Goal: Task Accomplishment & Management: Use online tool/utility

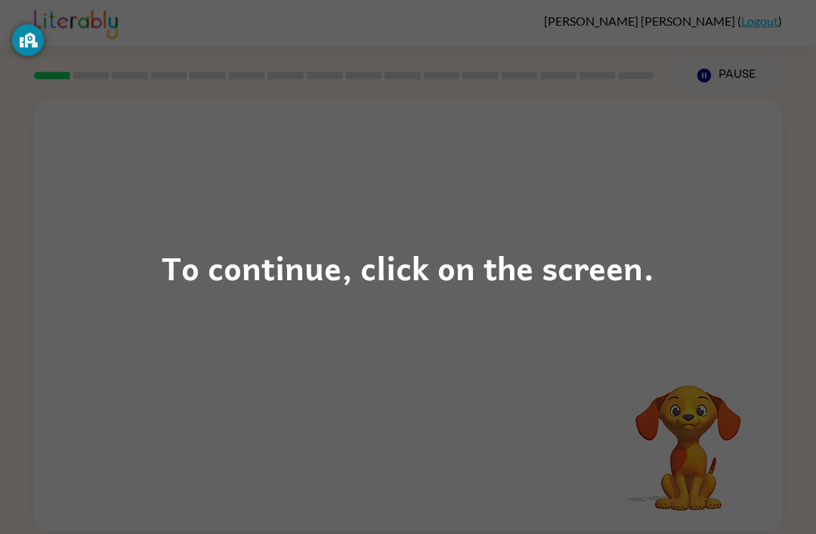
click at [668, 239] on div "To continue, click on the screen." at bounding box center [408, 267] width 816 height 534
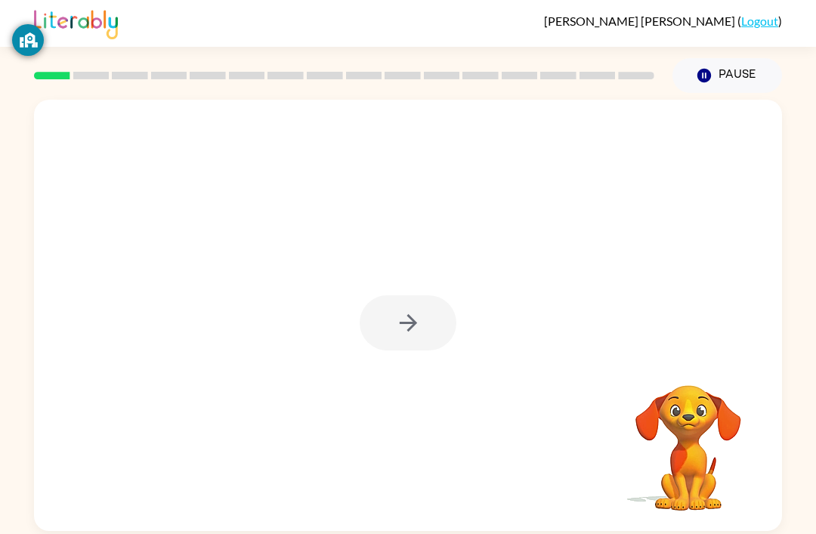
click at [429, 318] on div at bounding box center [408, 322] width 97 height 55
click at [396, 328] on div at bounding box center [408, 322] width 97 height 55
click at [404, 290] on div at bounding box center [408, 316] width 748 height 432
click at [395, 331] on icon "button" at bounding box center [408, 323] width 26 height 26
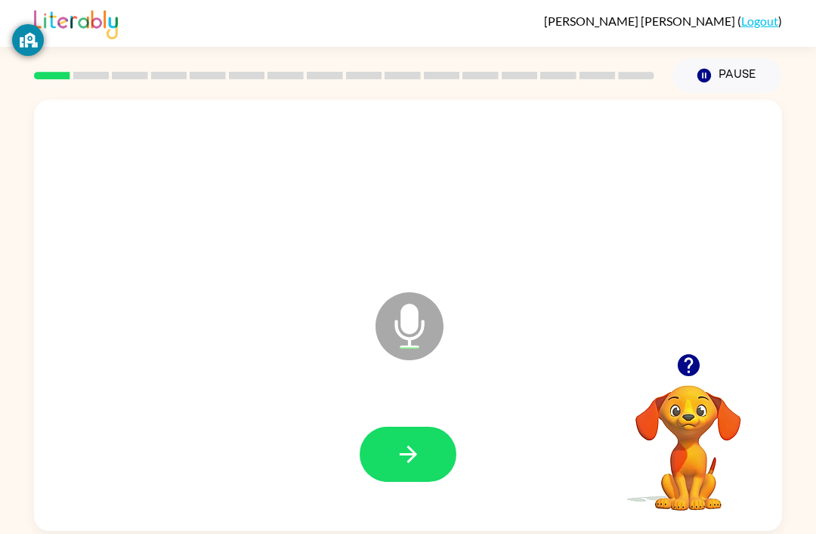
click at [713, 77] on icon "Pause" at bounding box center [704, 75] width 17 height 17
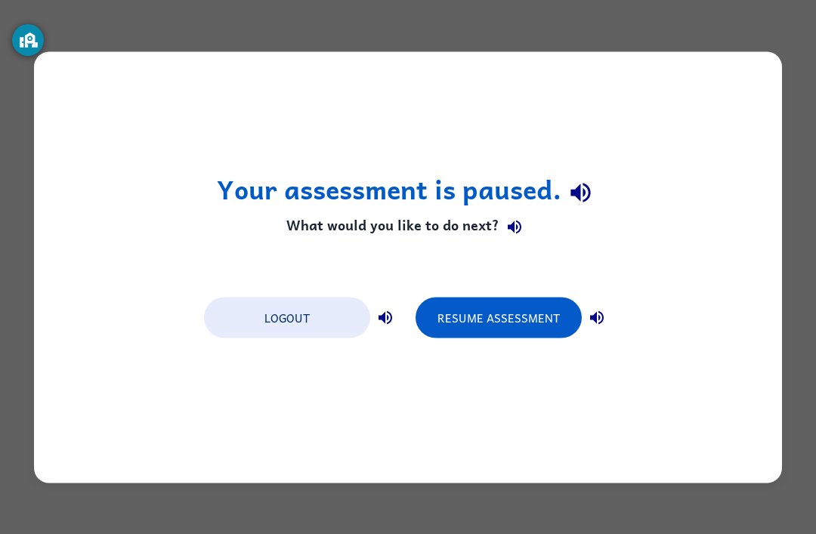
click at [537, 320] on button "Resume Assessment" at bounding box center [499, 317] width 166 height 41
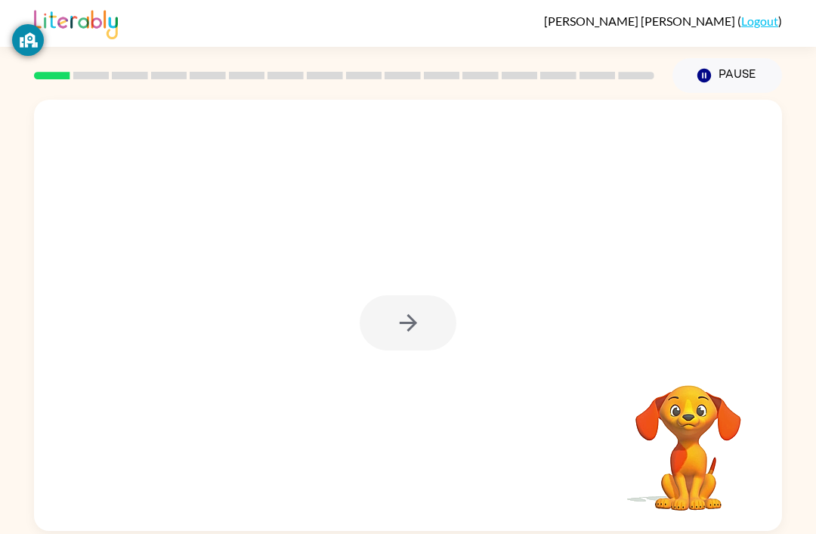
click at [410, 325] on div at bounding box center [408, 322] width 97 height 55
click at [404, 324] on div at bounding box center [408, 322] width 97 height 55
click at [405, 299] on button "button" at bounding box center [408, 322] width 97 height 55
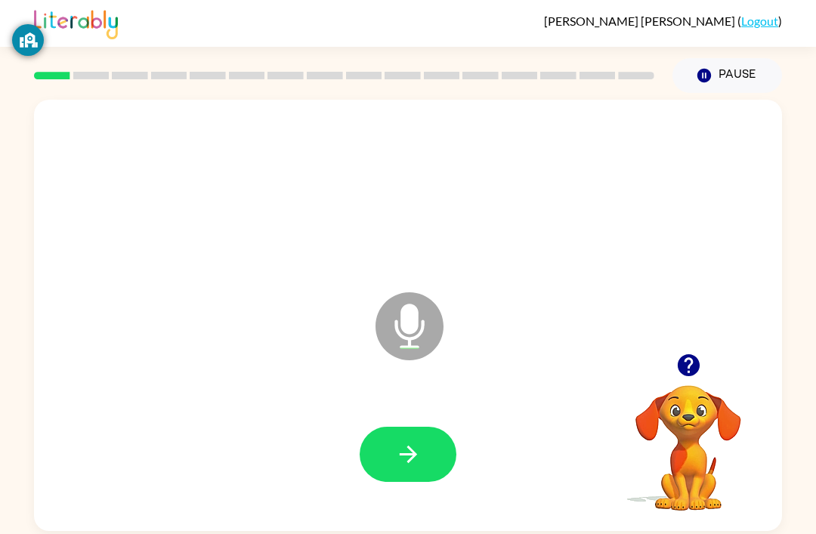
click at [427, 444] on button "button" at bounding box center [408, 454] width 97 height 55
click at [428, 481] on button "button" at bounding box center [408, 454] width 97 height 55
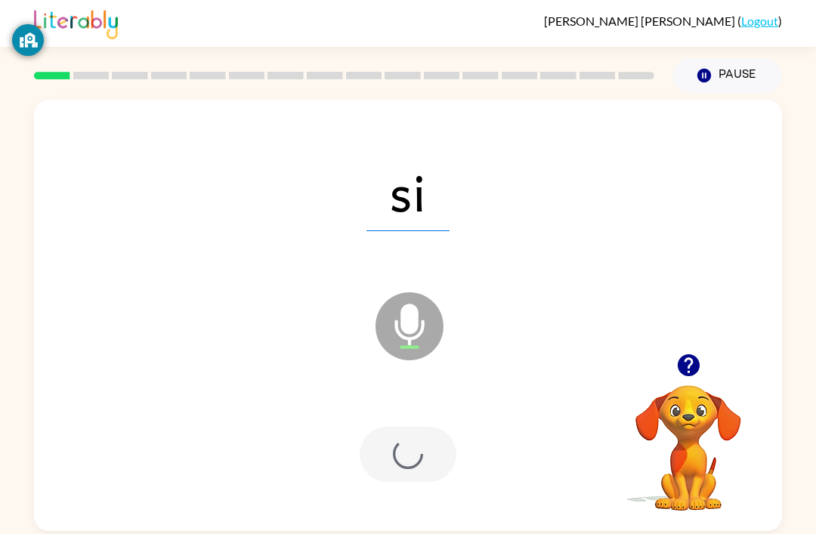
click at [421, 432] on div at bounding box center [408, 454] width 97 height 55
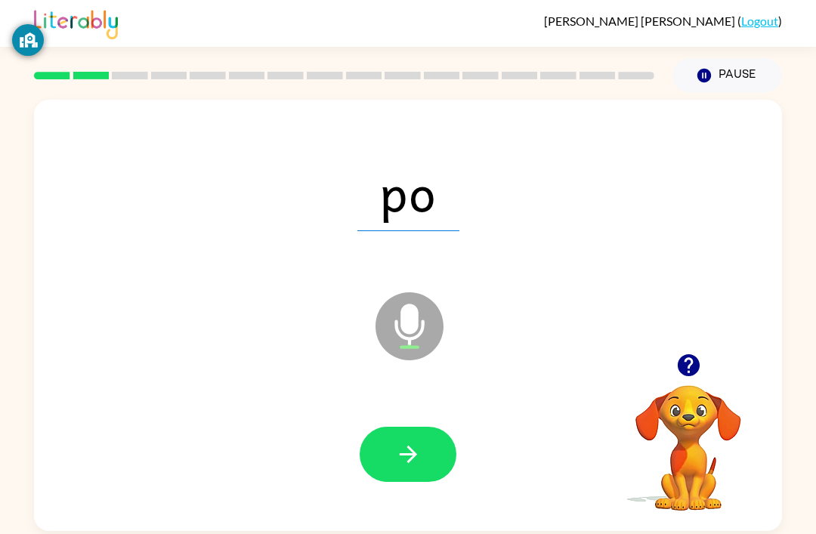
click at [432, 434] on button "button" at bounding box center [408, 454] width 97 height 55
click at [432, 433] on button "button" at bounding box center [408, 454] width 97 height 55
click at [416, 450] on icon "button" at bounding box center [408, 454] width 26 height 26
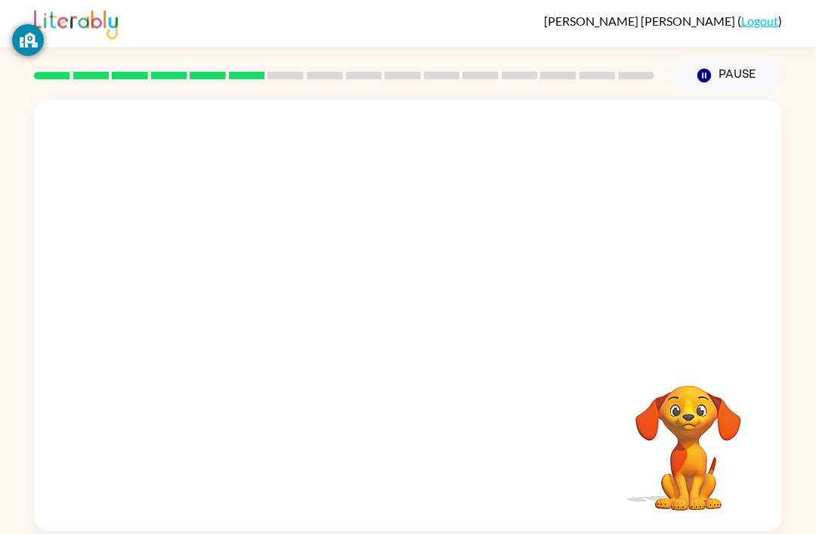
click at [405, 475] on div "Your browser must support playing .mp4 files to use Literably. Please try using…" at bounding box center [408, 316] width 748 height 432
click at [425, 455] on div at bounding box center [408, 454] width 97 height 55
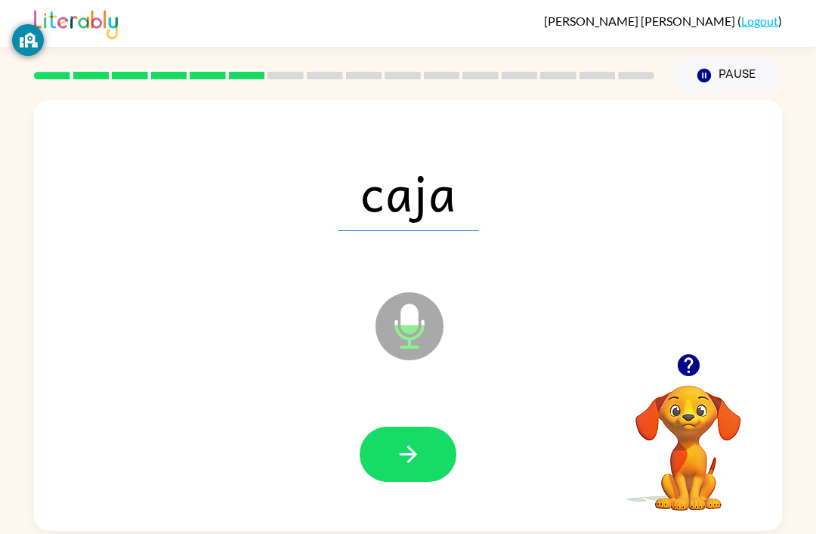
click at [454, 457] on button "button" at bounding box center [408, 454] width 97 height 55
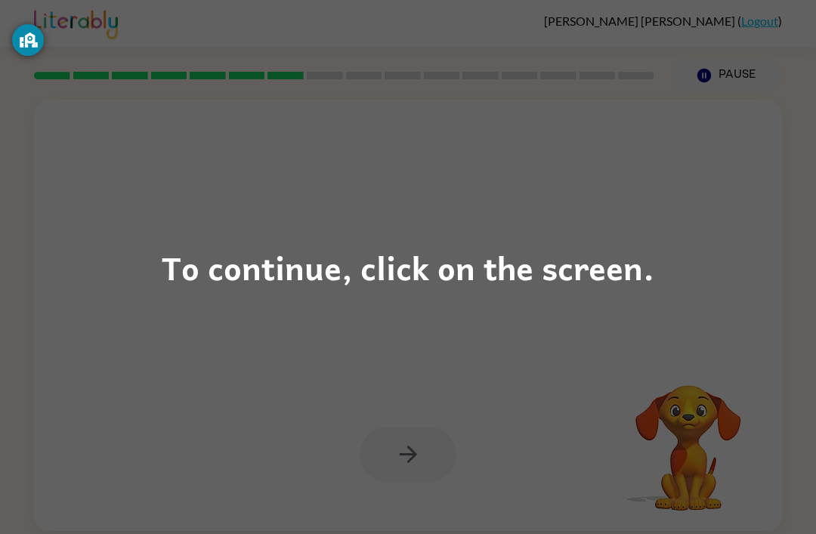
click at [633, 67] on div "To continue, click on the screen." at bounding box center [408, 267] width 816 height 534
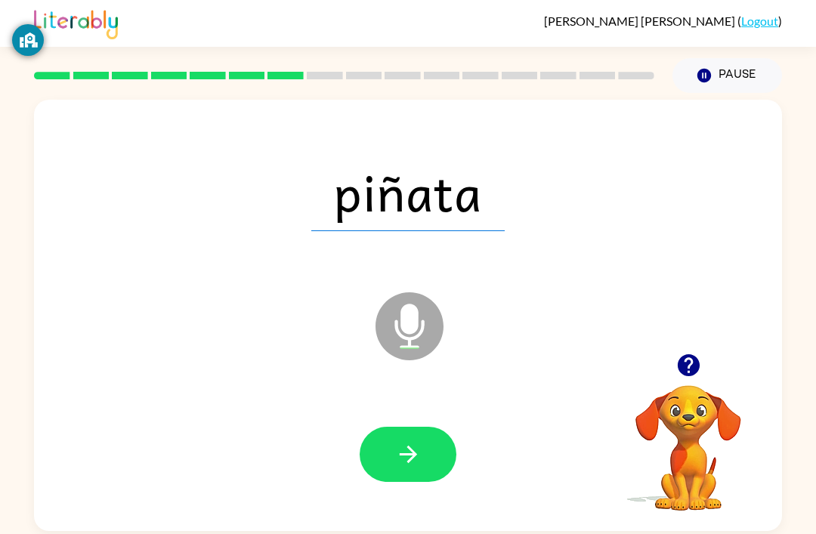
click at [450, 463] on button "button" at bounding box center [408, 454] width 97 height 55
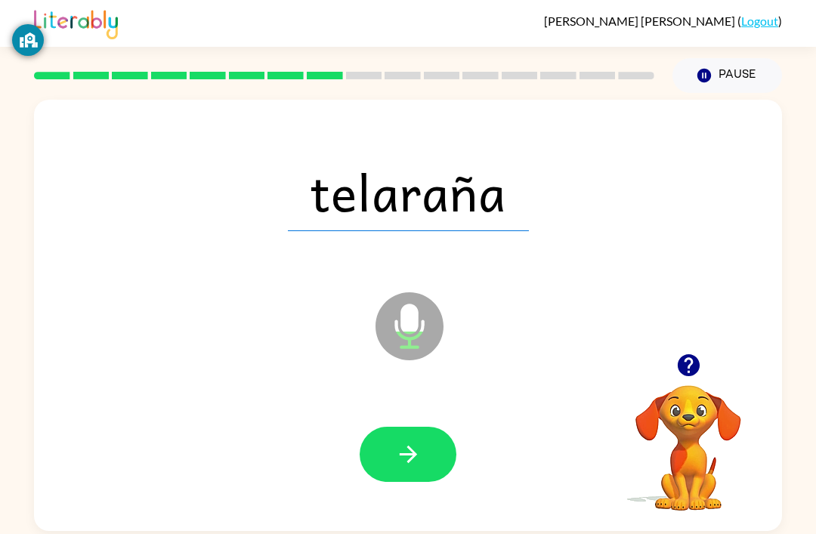
click at [446, 459] on button "button" at bounding box center [408, 454] width 97 height 55
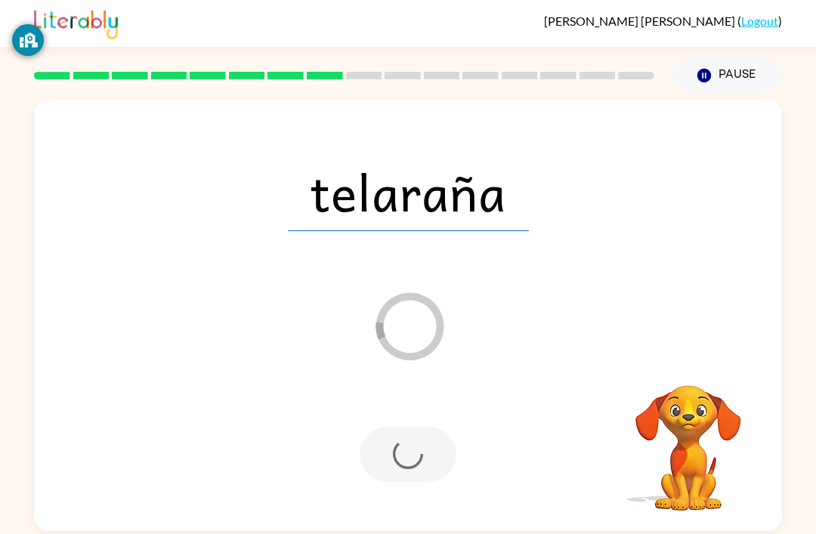
click at [424, 473] on div at bounding box center [408, 454] width 97 height 55
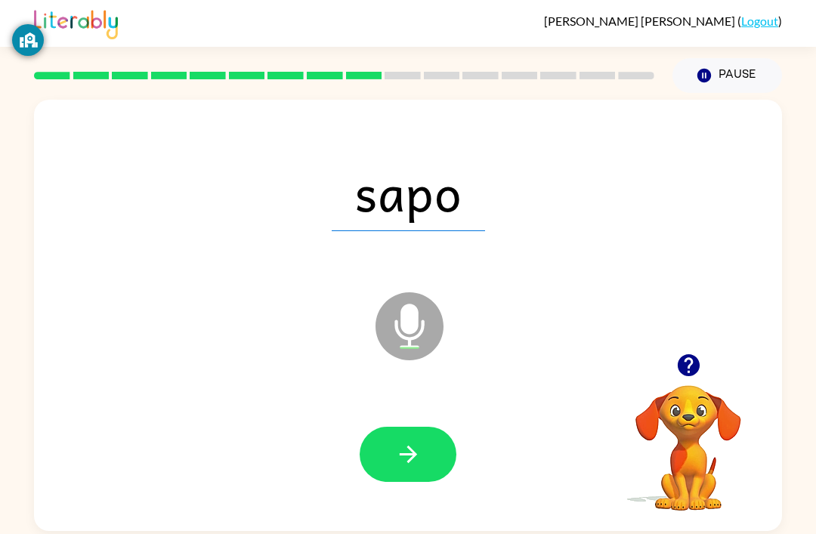
click at [428, 457] on button "button" at bounding box center [408, 454] width 97 height 55
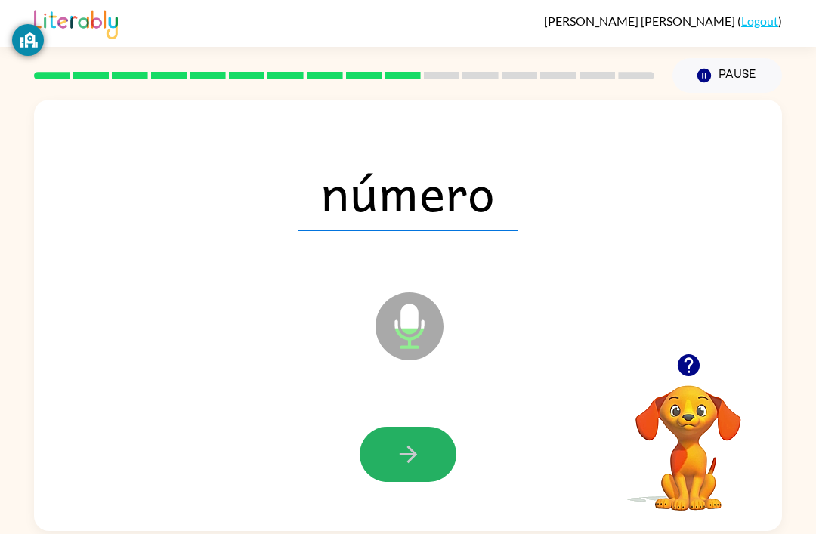
click at [401, 444] on icon "button" at bounding box center [408, 454] width 26 height 26
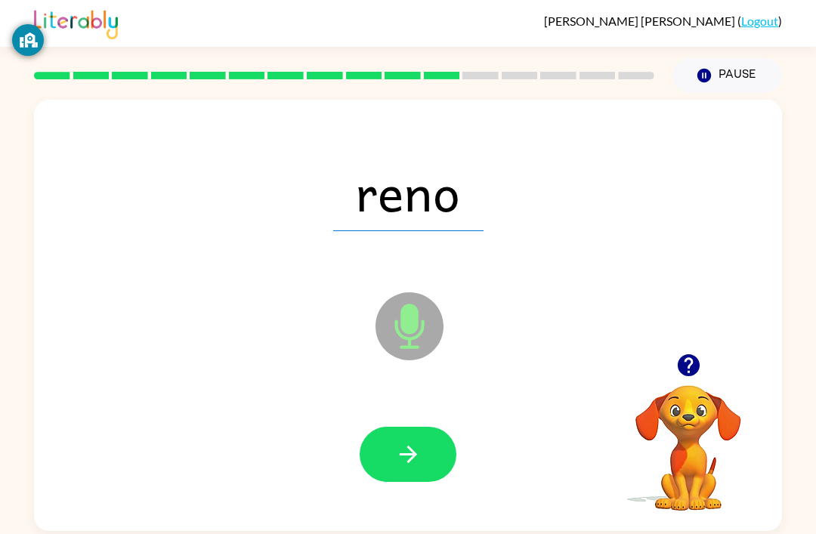
click at [425, 457] on button "button" at bounding box center [408, 454] width 97 height 55
click at [397, 456] on icon "button" at bounding box center [408, 454] width 26 height 26
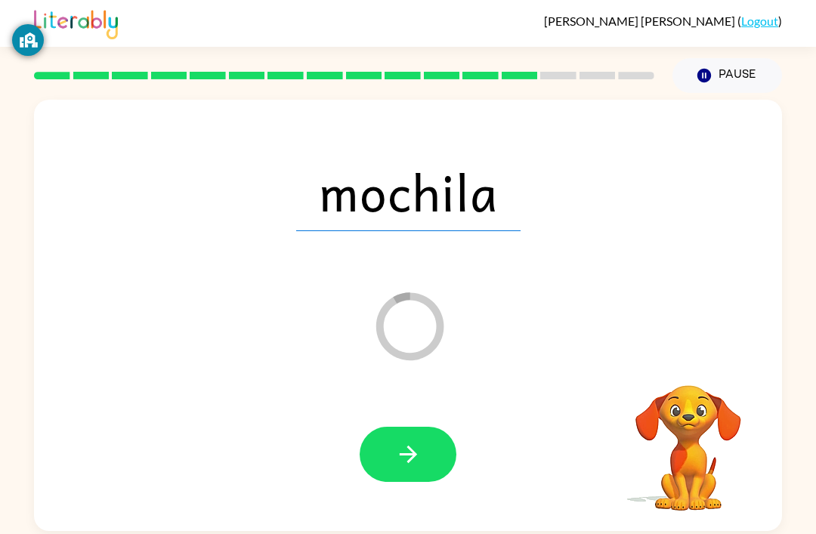
click at [435, 459] on button "button" at bounding box center [408, 454] width 97 height 55
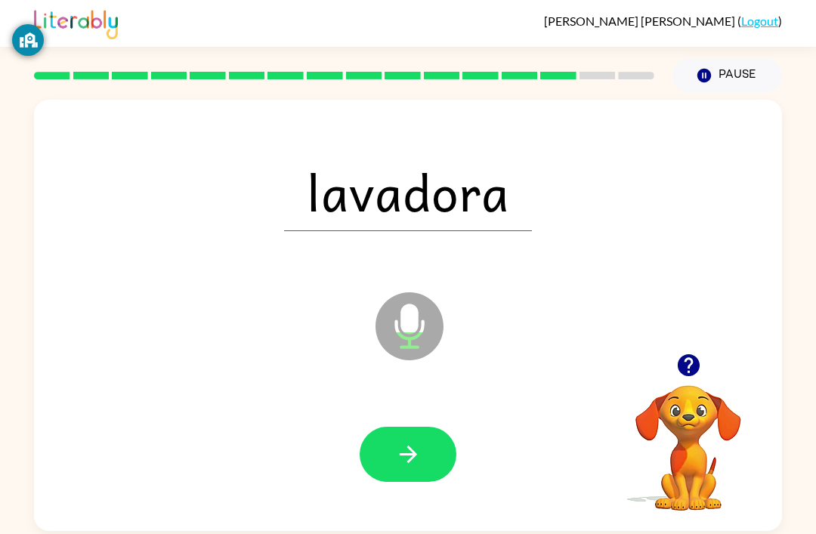
click at [441, 450] on button "button" at bounding box center [408, 454] width 97 height 55
